Goal: Find specific page/section: Find specific page/section

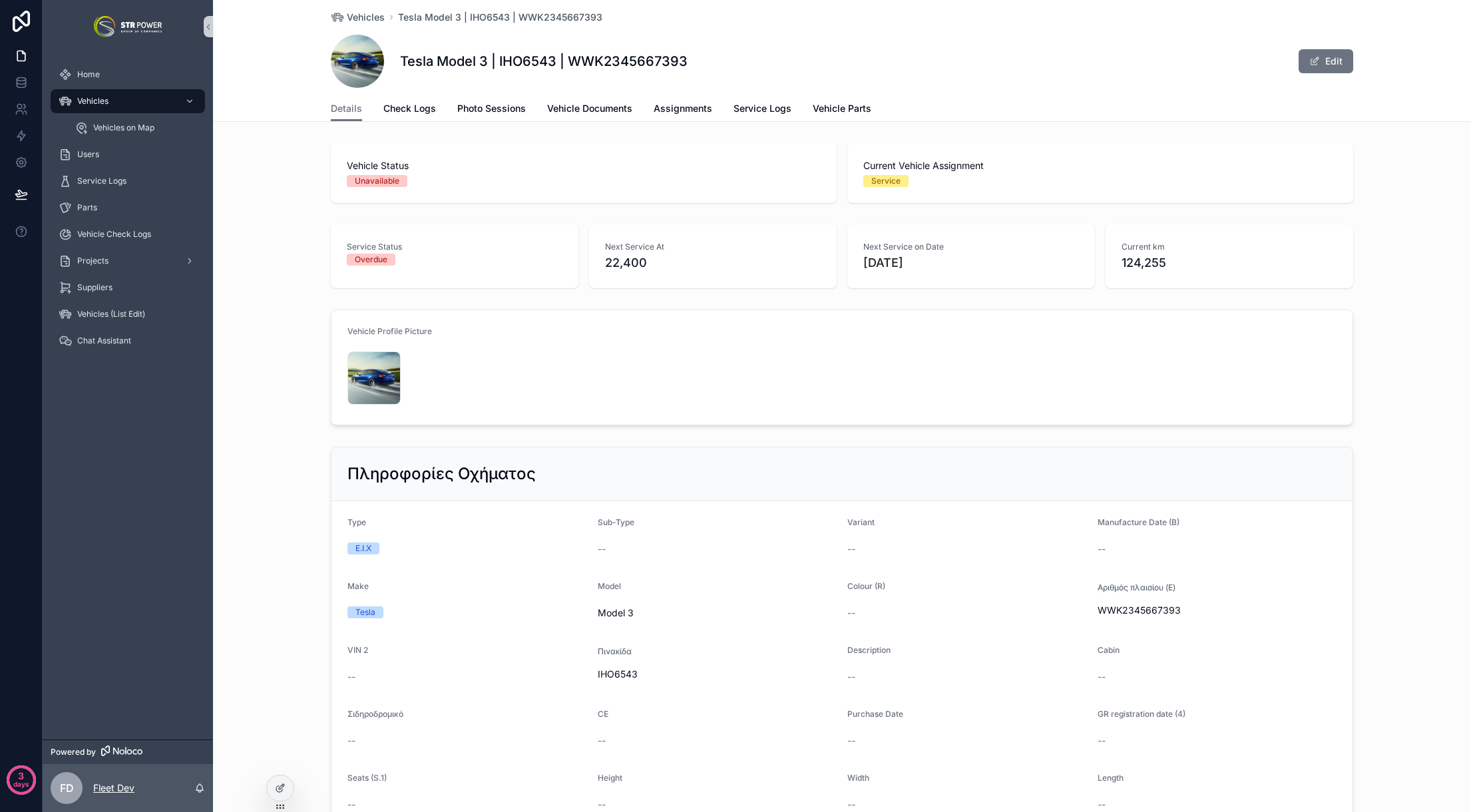
click at [112, 784] on p "Fleet Dev" at bounding box center [113, 788] width 41 height 13
click at [275, 455] on div "Πληροφορίες Οχήματος Type Ε.Ι.Χ Sub-Type -- Variant -- Manufacture Date (B) -- …" at bounding box center [842, 735] width 1258 height 588
